Goal: Check status: Check status

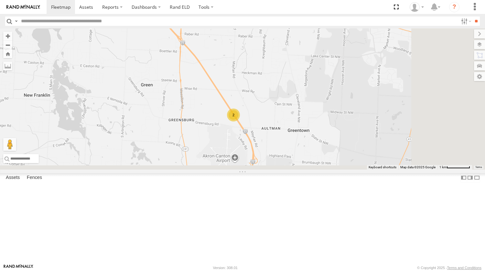
drag, startPoint x: 371, startPoint y: 226, endPoint x: 310, endPoint y: 113, distance: 128.8
click at [310, 113] on div "86003 2" at bounding box center [242, 98] width 485 height 141
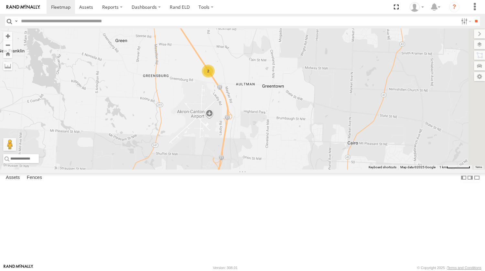
click at [215, 78] on div "2" at bounding box center [208, 71] width 13 height 13
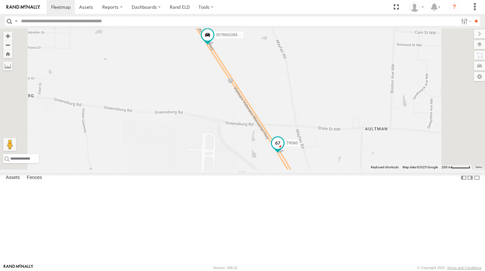
click at [284, 149] on span at bounding box center [278, 143] width 12 height 12
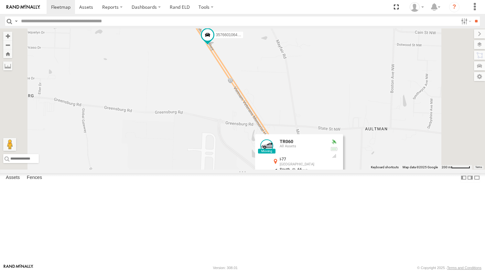
click at [343, 192] on div at bounding box center [299, 188] width 88 height 10
click at [338, 190] on link at bounding box center [334, 187] width 7 height 5
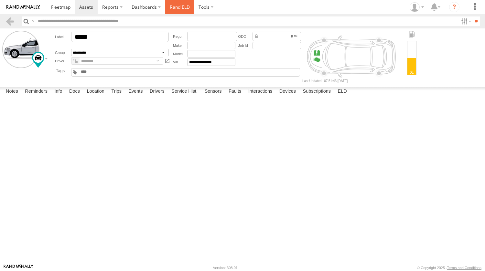
click at [175, 5] on link "Rand ELD" at bounding box center [179, 7] width 29 height 14
